Goal: Information Seeking & Learning: Learn about a topic

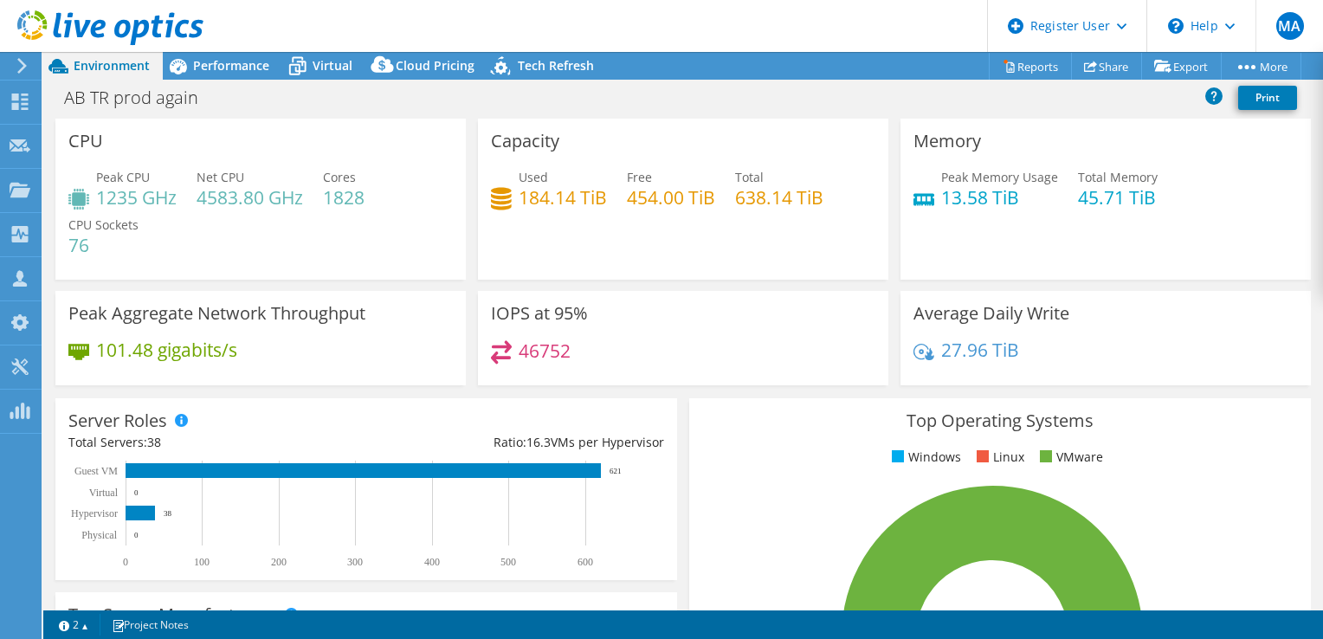
select select "USD"
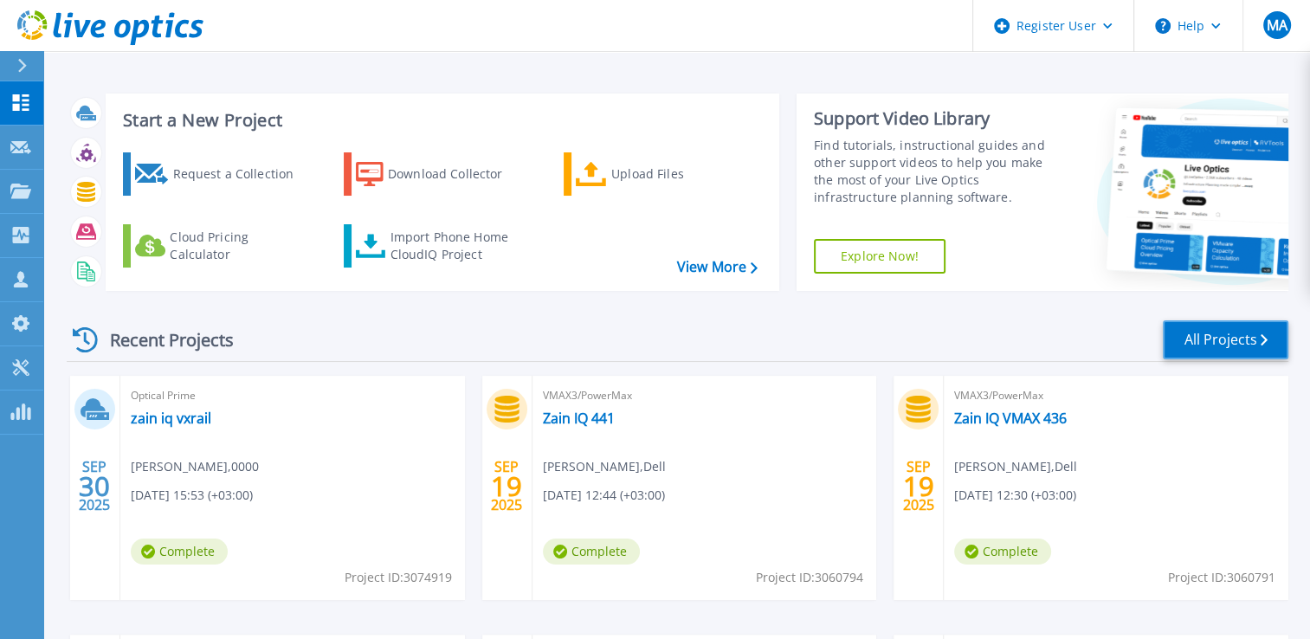
click at [1252, 345] on link "All Projects" at bounding box center [1226, 339] width 126 height 39
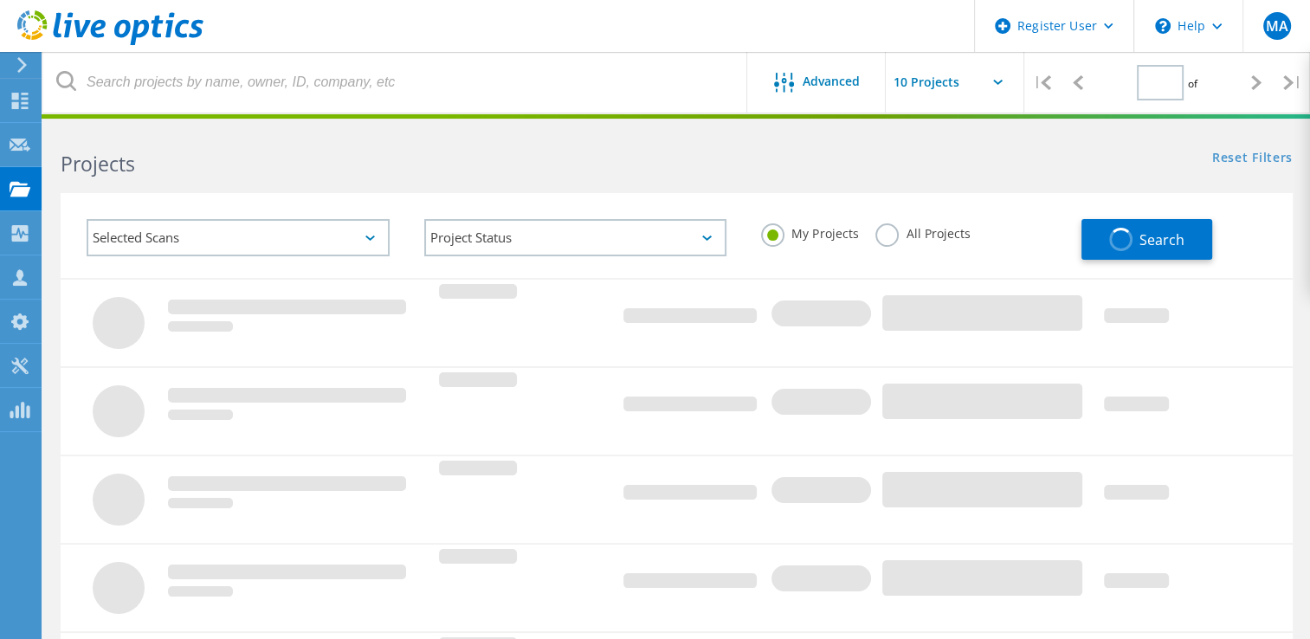
type input "1"
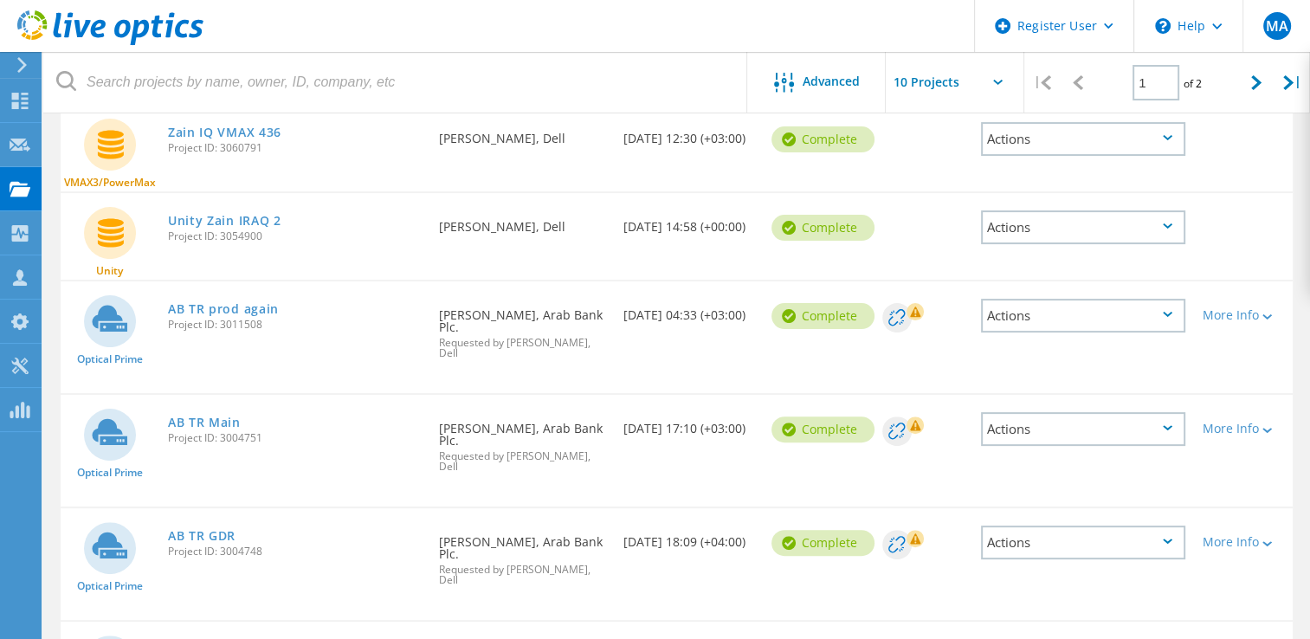
scroll to position [433, 0]
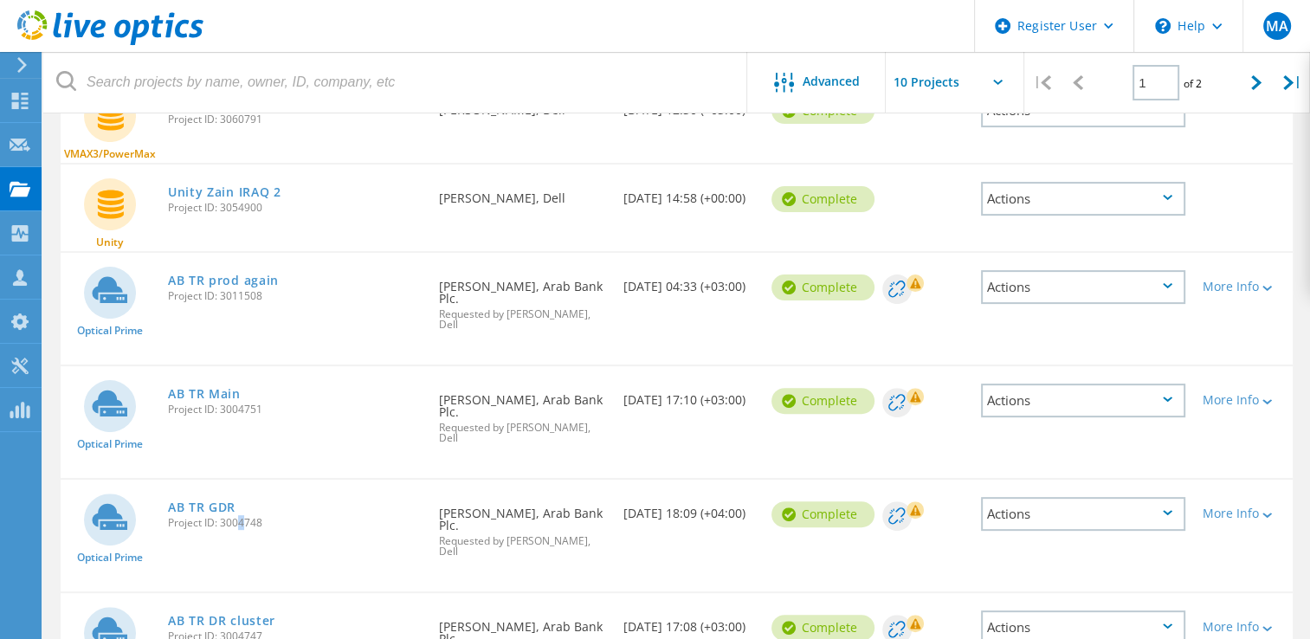
click at [236, 518] on span "Project ID: 3004748" at bounding box center [295, 523] width 254 height 10
click at [237, 518] on span "Project ID: 3004748" at bounding box center [295, 523] width 254 height 10
copy span "Project ID: 3004748"
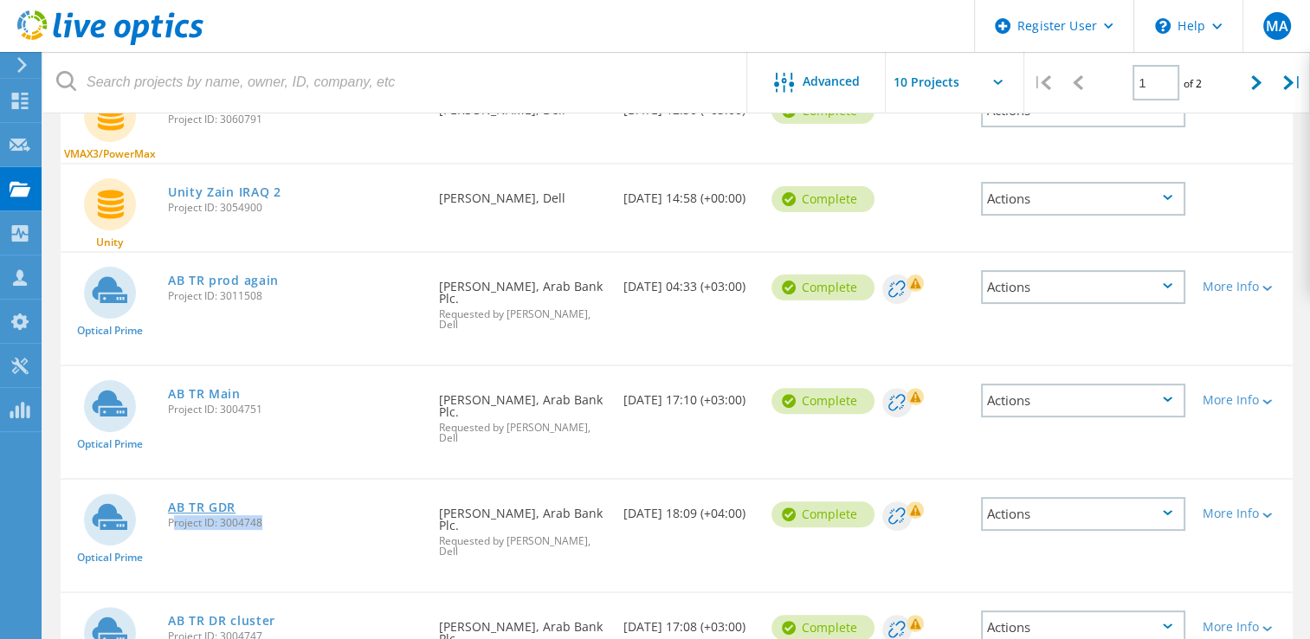
click at [222, 501] on link "AB TR GDR" at bounding box center [202, 507] width 68 height 12
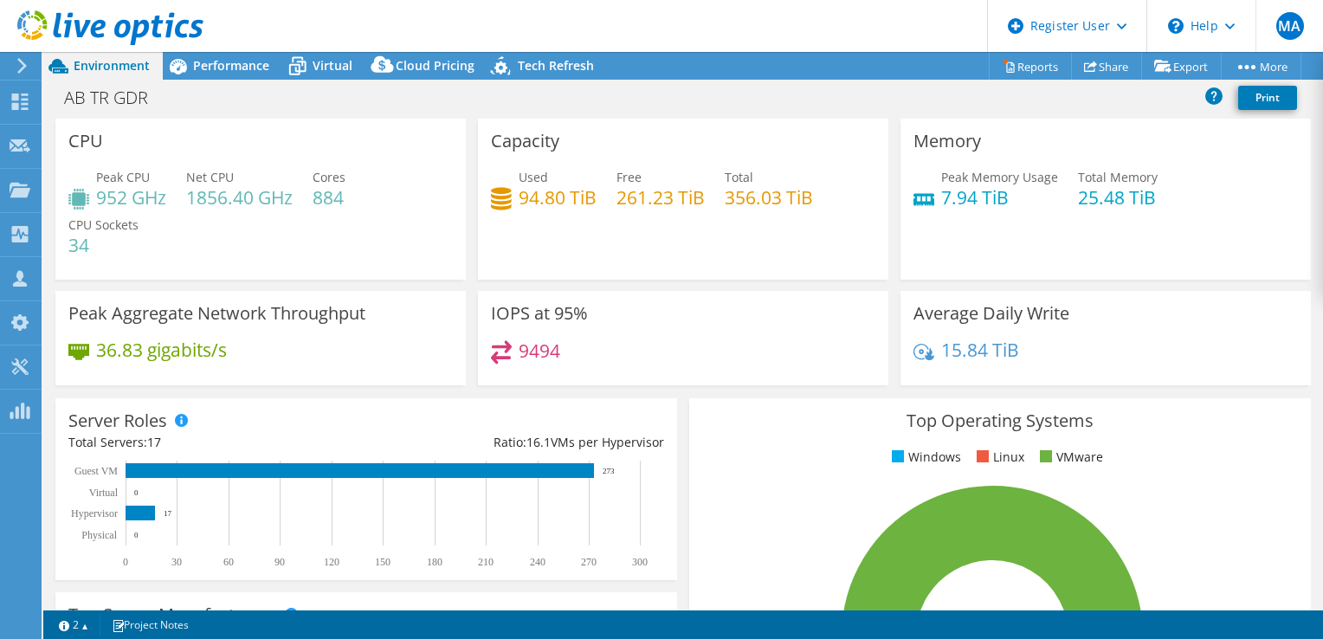
select select "USD"
click at [239, 61] on span "Performance" at bounding box center [231, 65] width 76 height 16
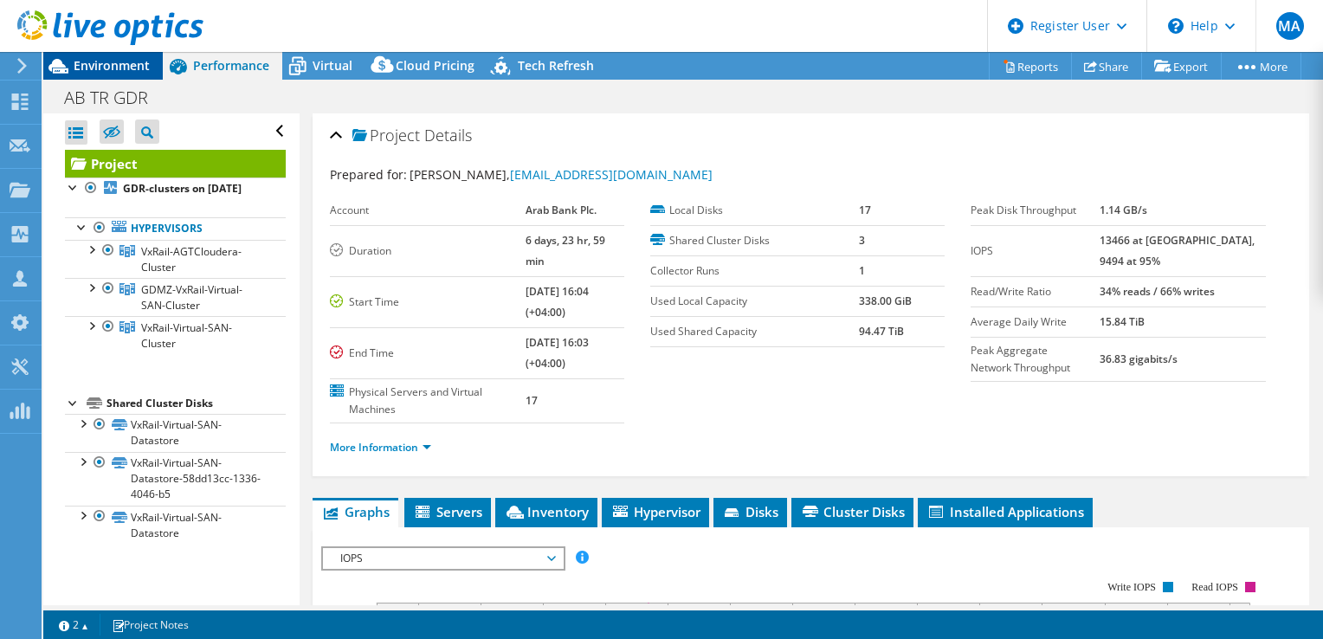
click at [136, 63] on span "Environment" at bounding box center [112, 65] width 76 height 16
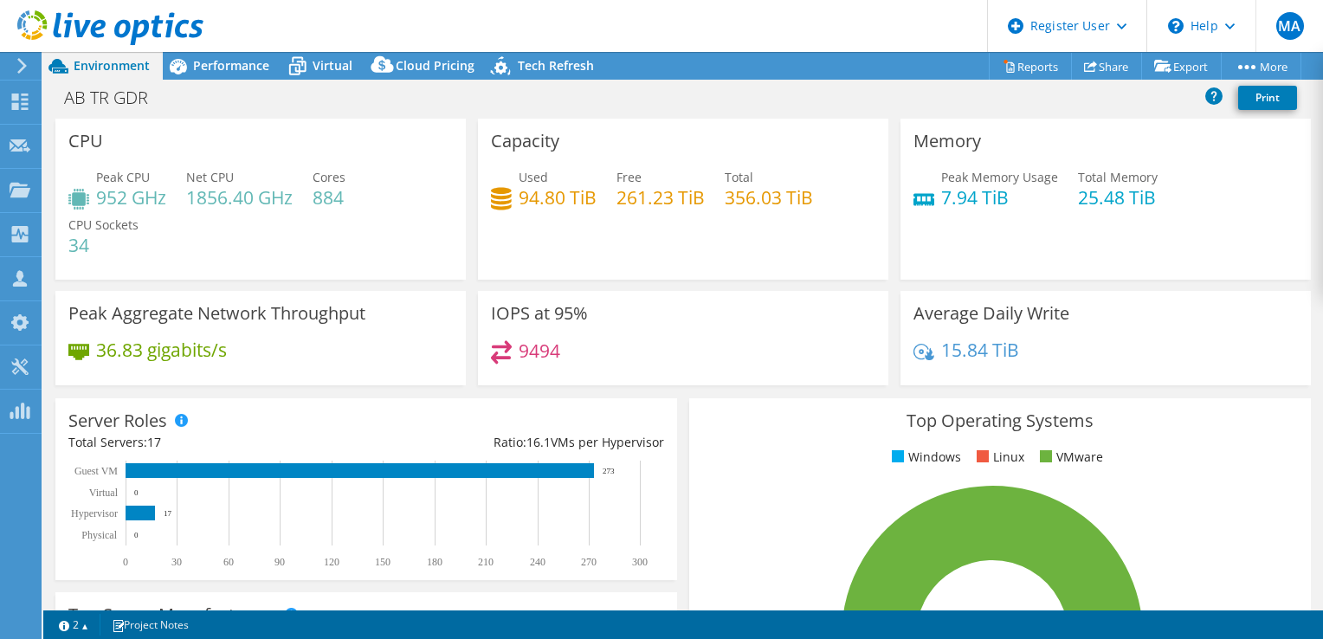
click at [174, 18] on icon at bounding box center [110, 27] width 186 height 35
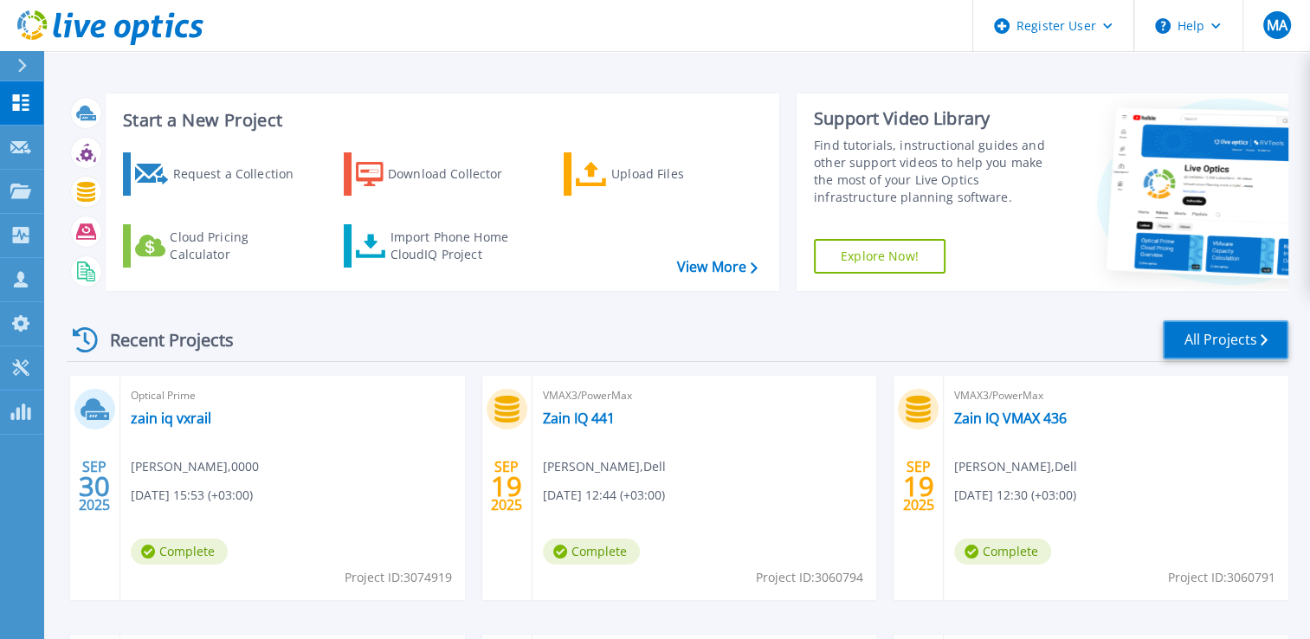
click at [1195, 344] on link "All Projects" at bounding box center [1226, 339] width 126 height 39
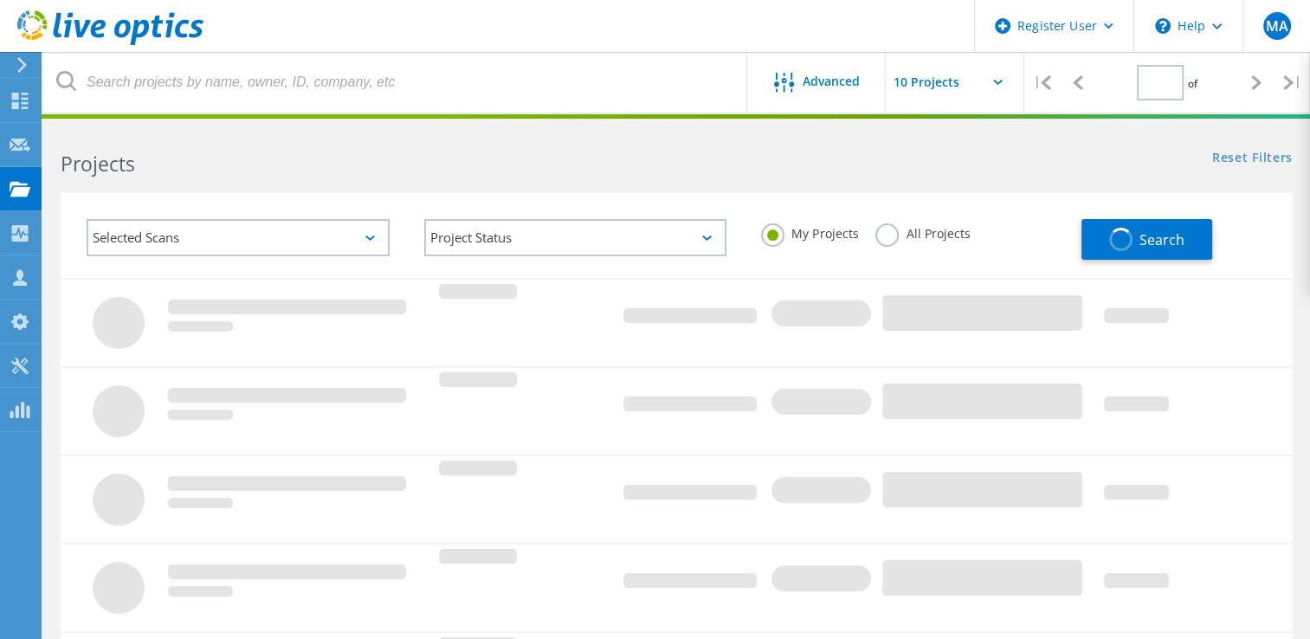
type input "1"
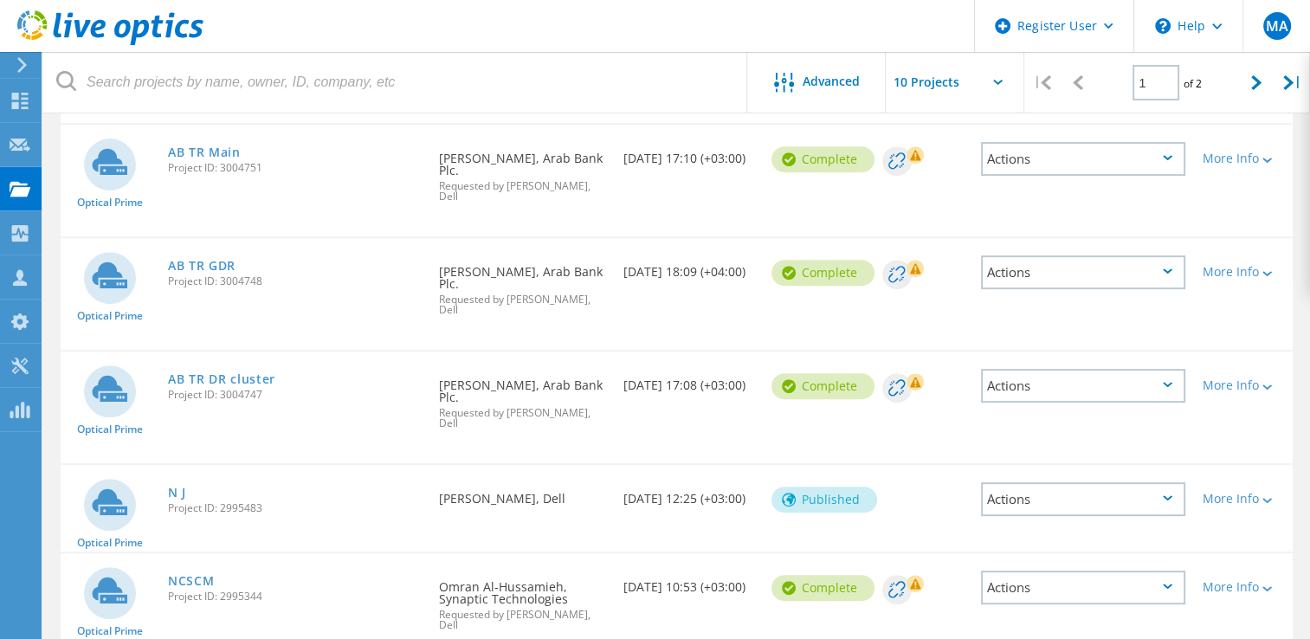
scroll to position [693, 0]
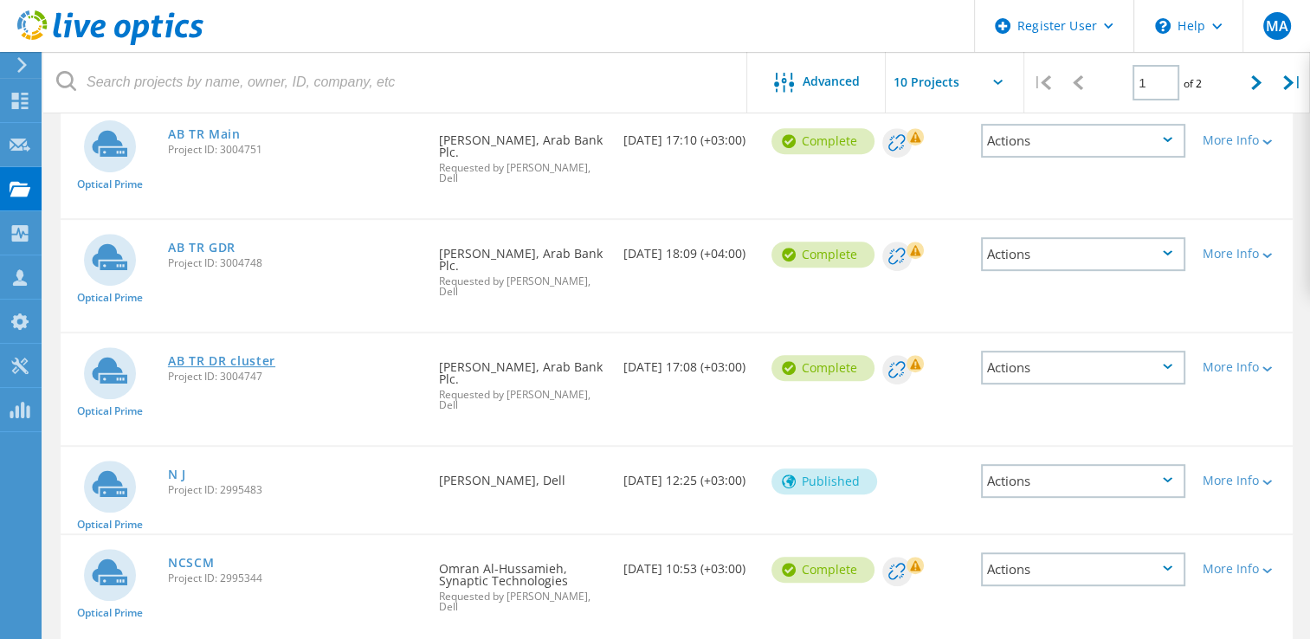
click at [215, 355] on link "AB TR DR cluster" at bounding box center [221, 361] width 107 height 12
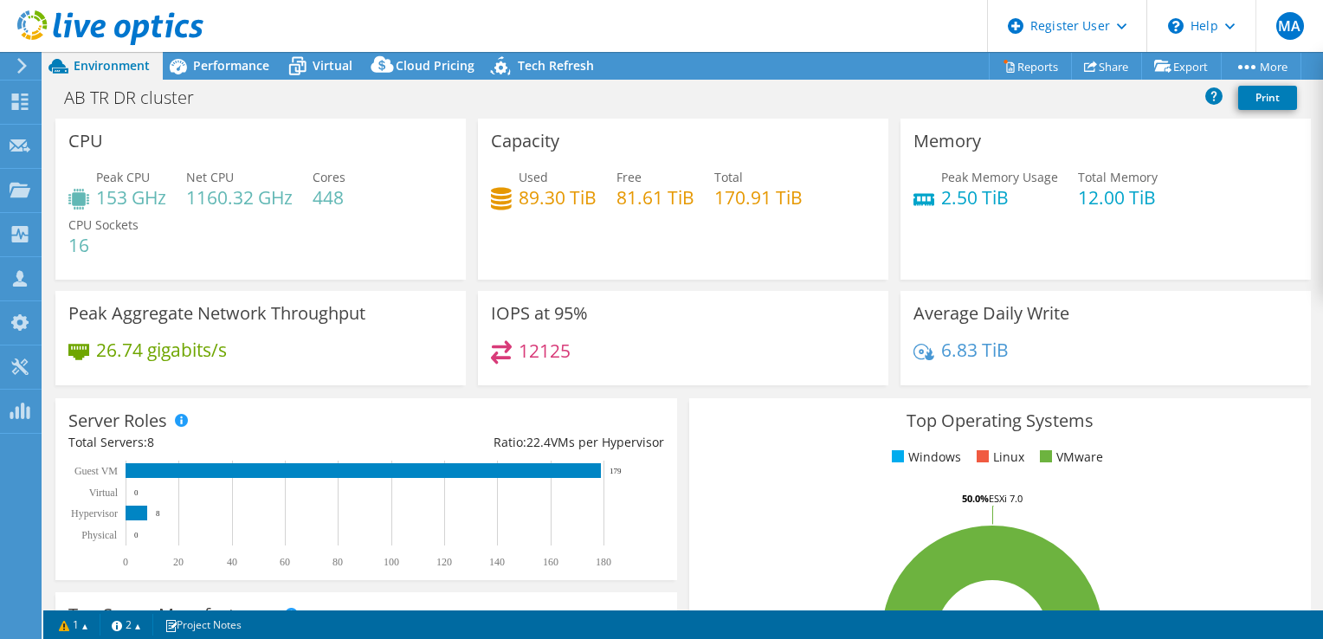
select select "USD"
